Goal: Information Seeking & Learning: Learn about a topic

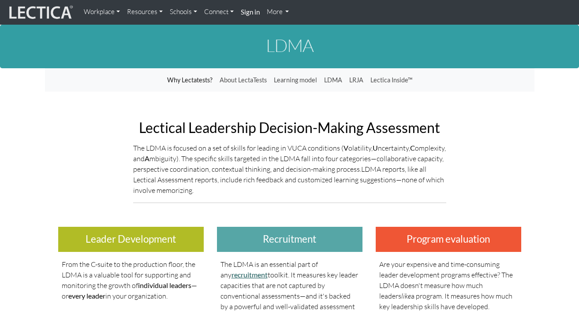
click at [247, 278] on link "recruitment" at bounding box center [249, 275] width 36 height 8
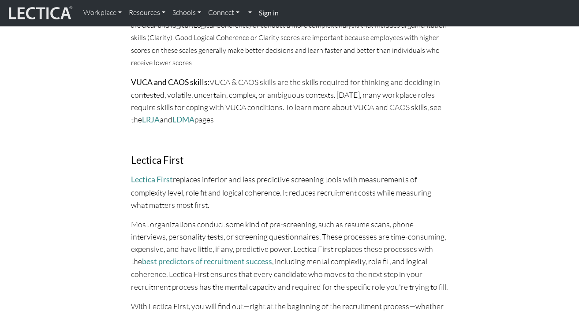
scroll to position [631, 0]
click at [187, 115] on link "LDMA" at bounding box center [183, 119] width 22 height 9
